Goal: Find contact information: Find contact information

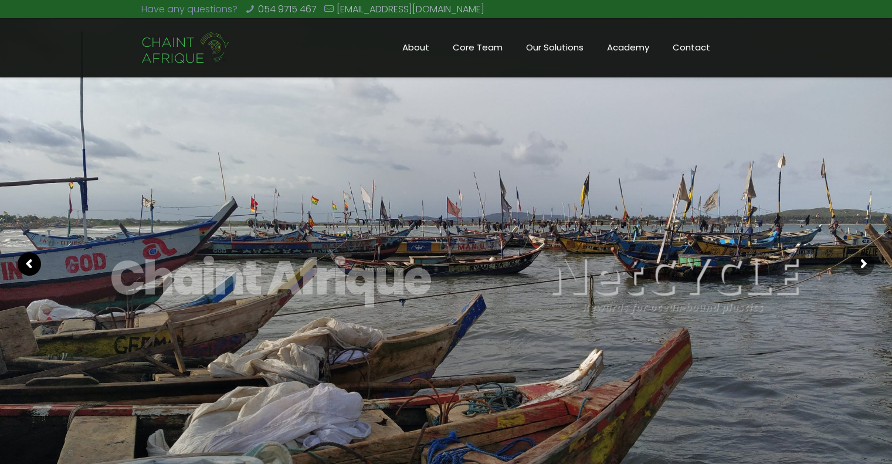
click at [32, 262] on rs-arrow at bounding box center [29, 263] width 23 height 23
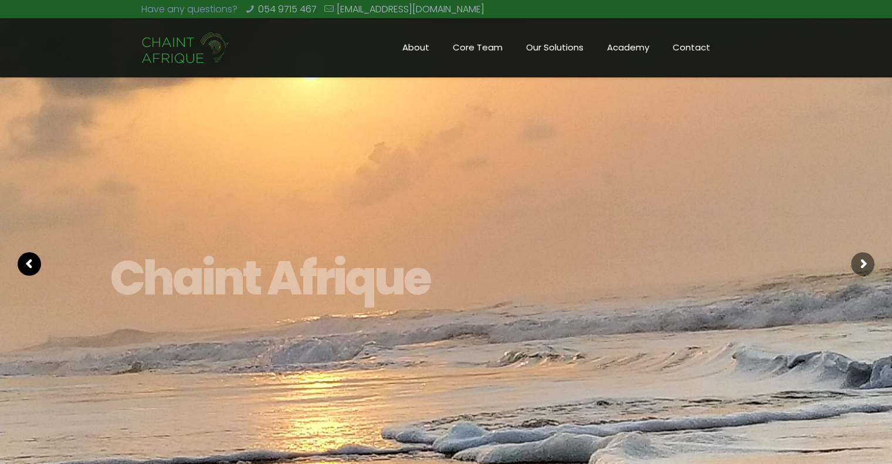
click at [32, 262] on rs-arrow at bounding box center [29, 263] width 23 height 23
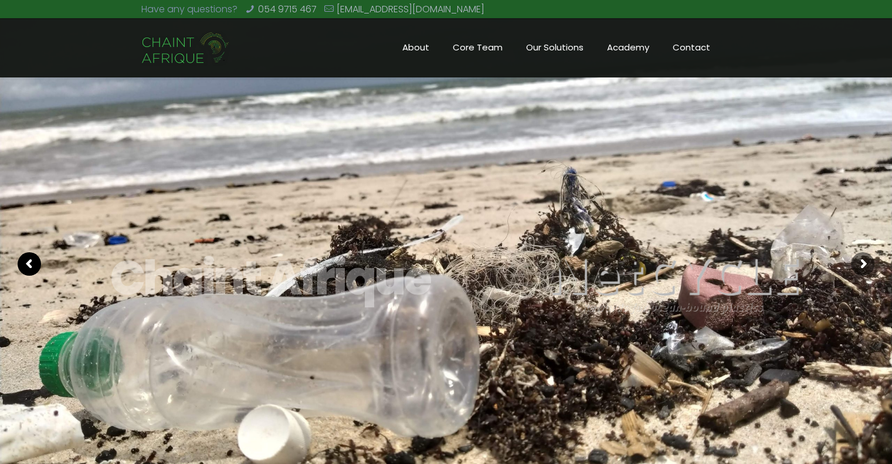
click at [32, 262] on rs-arrow at bounding box center [29, 263] width 23 height 23
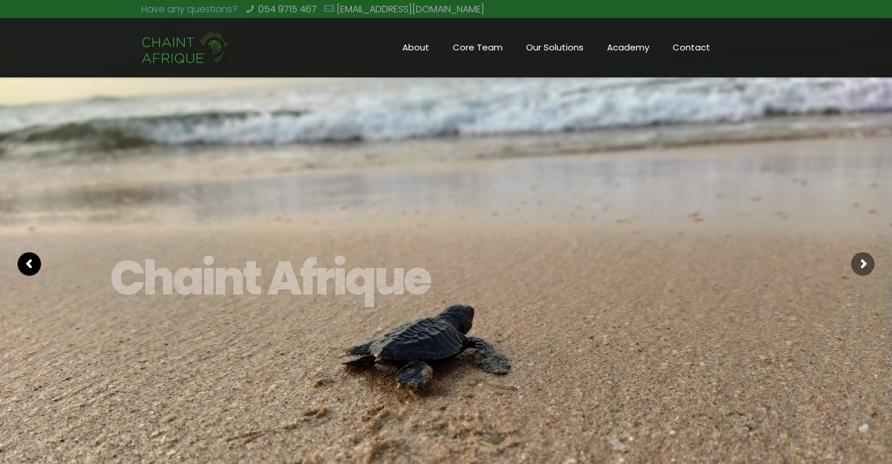
click at [32, 262] on rs-arrow at bounding box center [29, 263] width 23 height 23
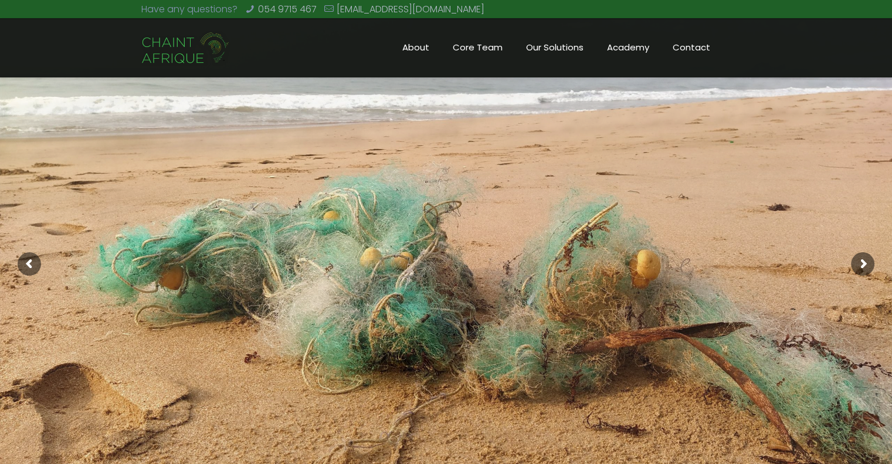
click at [475, 47] on span "Core Team" at bounding box center [477, 48] width 73 height 18
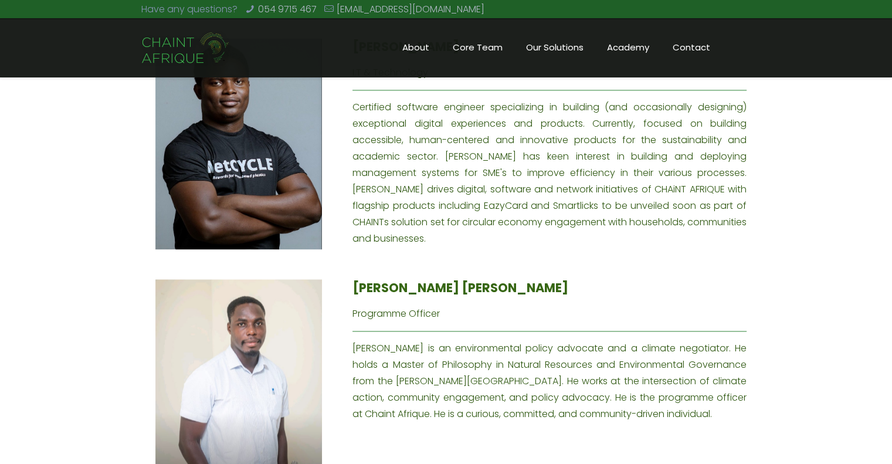
scroll to position [1702, 0]
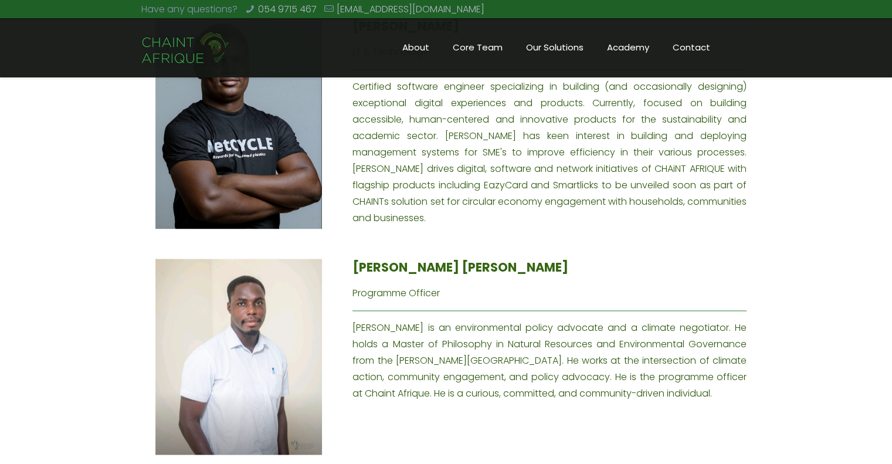
click at [395, 259] on h4 "[PERSON_NAME] [PERSON_NAME]" at bounding box center [550, 268] width 394 height 18
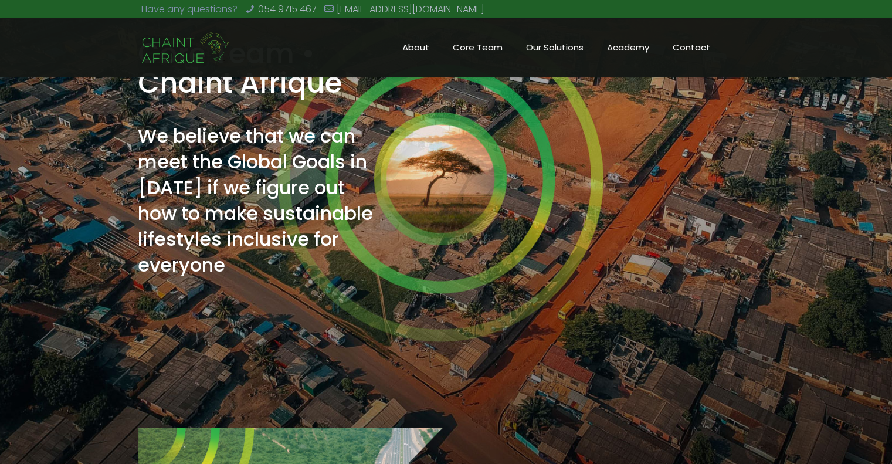
scroll to position [0, 0]
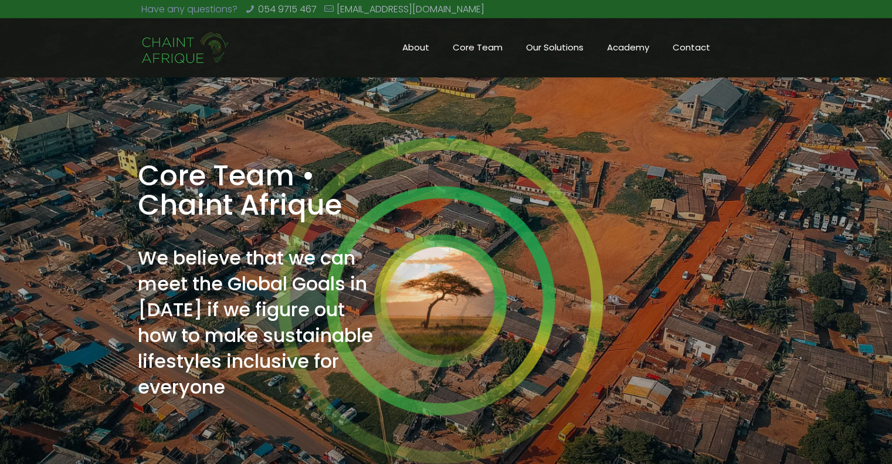
click at [692, 50] on span "Contact" at bounding box center [691, 48] width 61 height 18
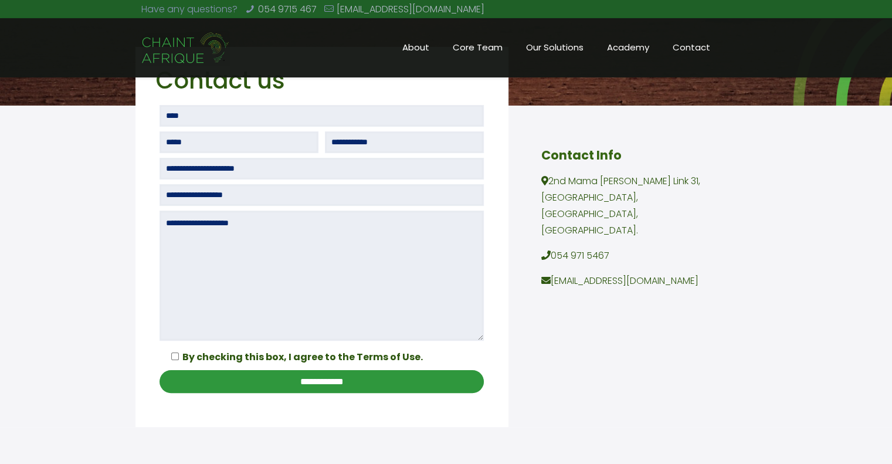
scroll to position [235, 0]
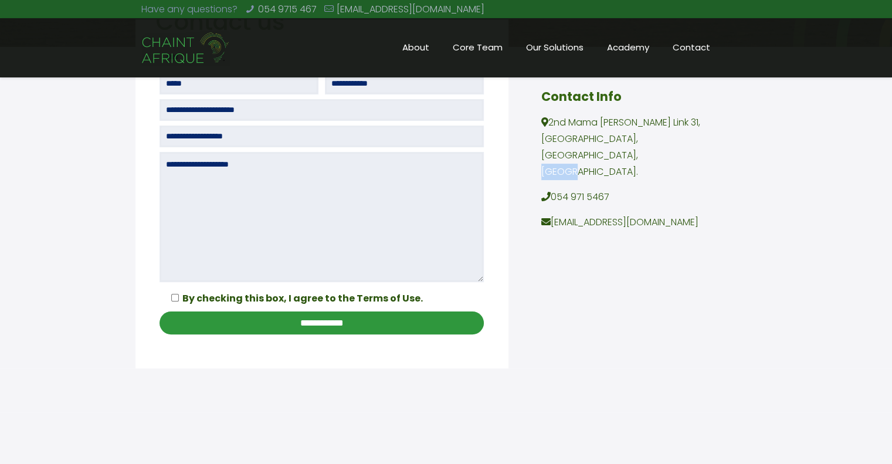
drag, startPoint x: 608, startPoint y: 154, endPoint x: 637, endPoint y: 161, distance: 29.6
click at [642, 161] on p "2nd Mama Kwaku Link 31, Second Avenue, East Airport, Accra." at bounding box center [633, 147] width 183 height 66
click at [577, 157] on p "2nd Mama Kwaku Link 31, Second Avenue, East Airport, Accra." at bounding box center [633, 147] width 183 height 66
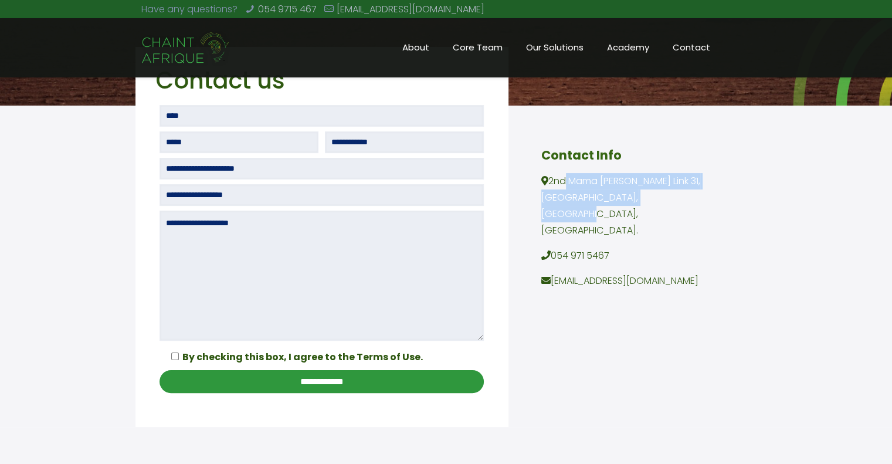
drag, startPoint x: 553, startPoint y: 178, endPoint x: 576, endPoint y: 207, distance: 37.1
click at [575, 207] on p "2nd Mama Kwaku Link 31, Second Avenue, East Airport, Accra." at bounding box center [633, 206] width 183 height 66
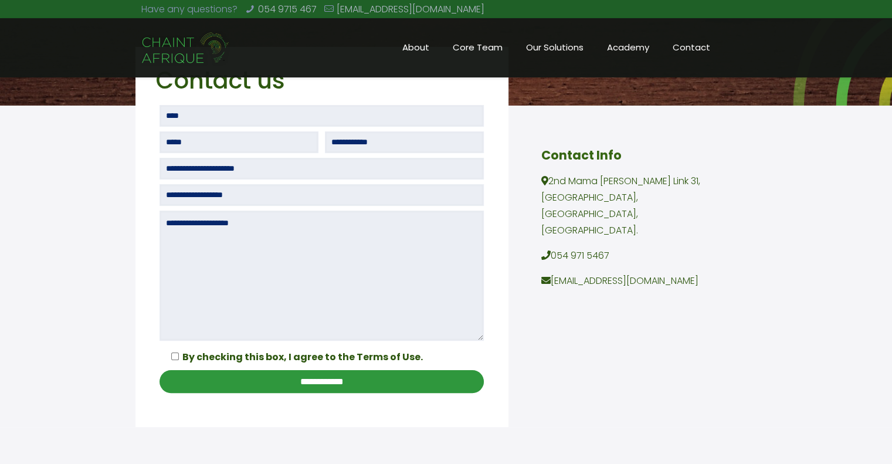
click at [583, 209] on p "2nd Mama Kwaku Link 31, Second Avenue, East Airport, Accra." at bounding box center [633, 206] width 183 height 66
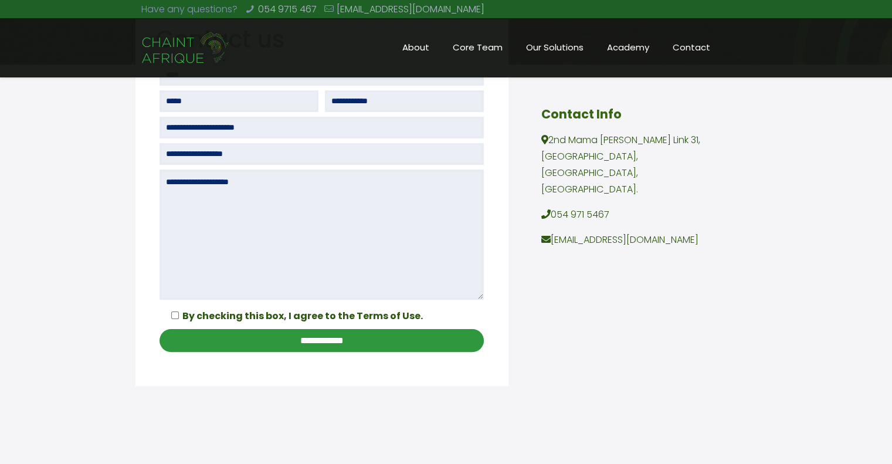
scroll to position [235, 0]
